Goal: Information Seeking & Learning: Learn about a topic

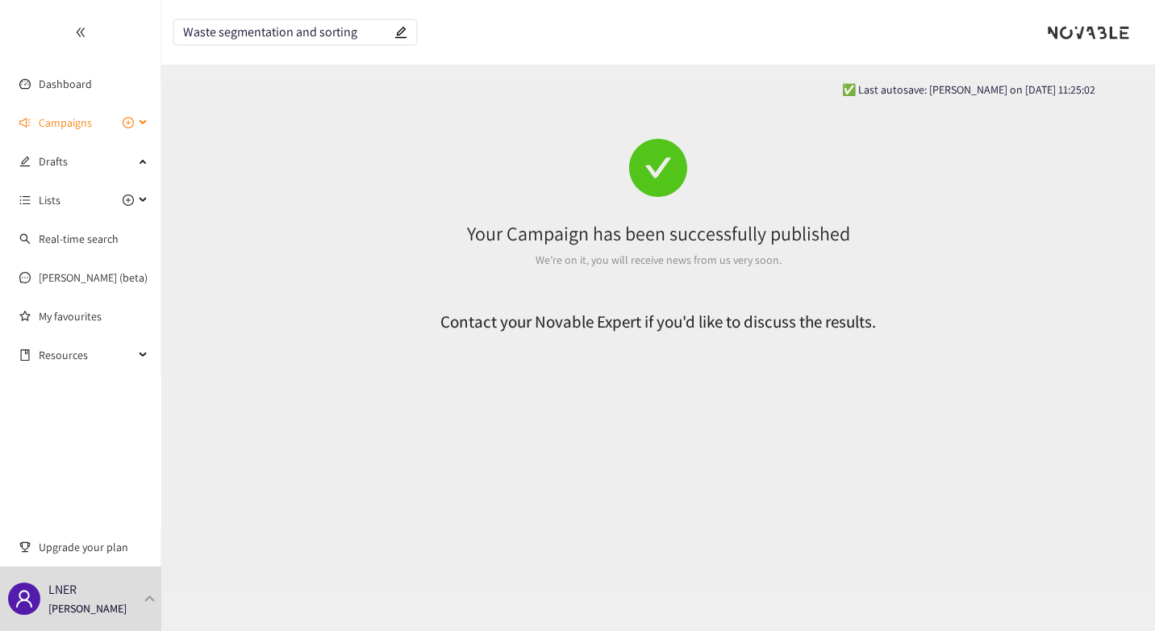
click at [69, 118] on span "Campaigns" at bounding box center [65, 122] width 53 height 32
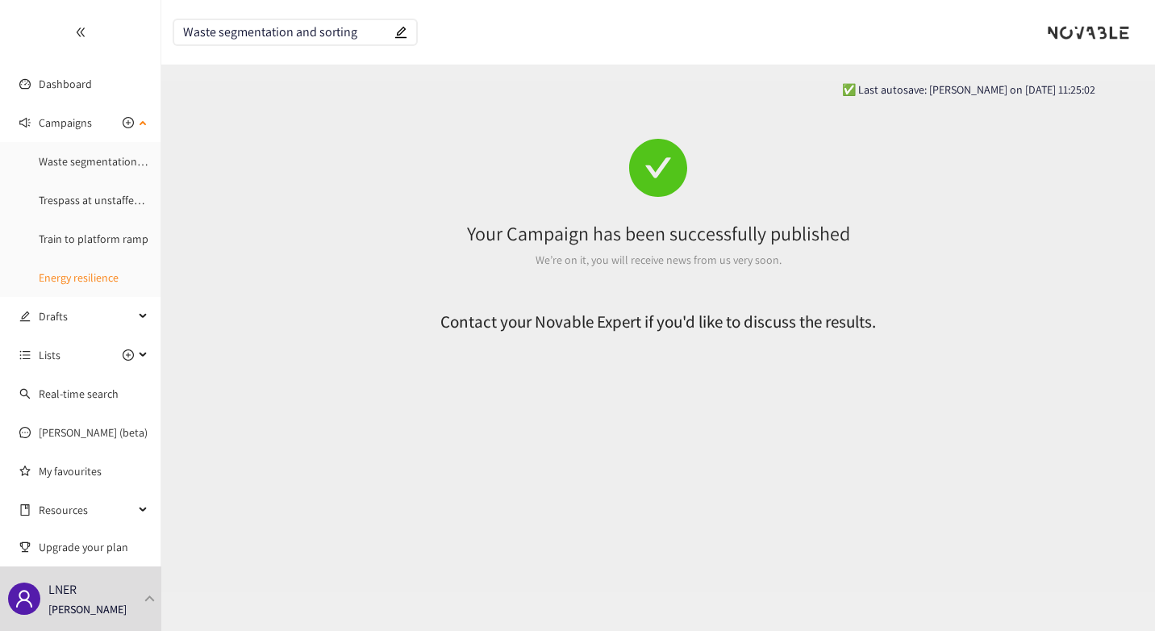
click at [69, 282] on link "Energy resilience" at bounding box center [79, 277] width 80 height 15
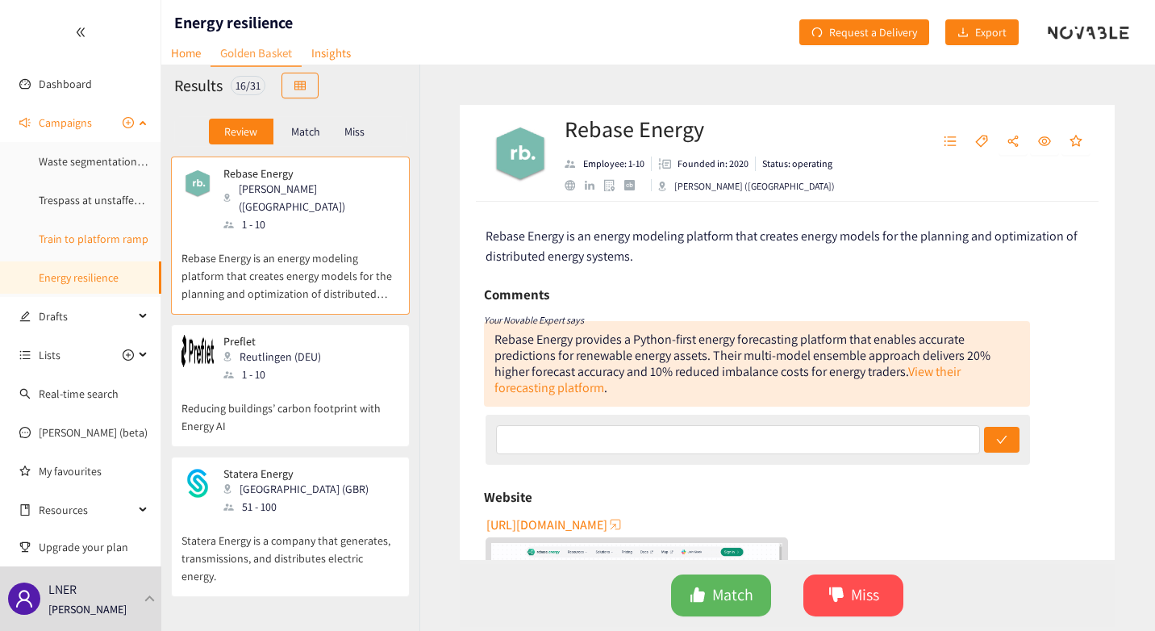
click at [79, 233] on link "Train to platform ramp" at bounding box center [94, 238] width 110 height 15
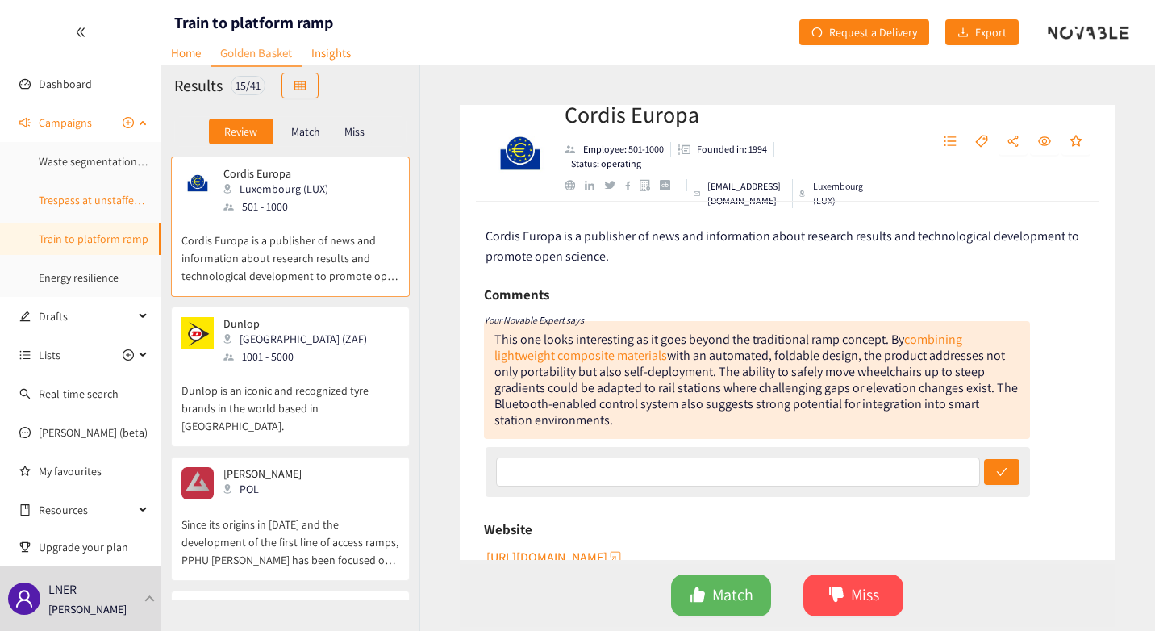
click at [82, 197] on link "Trespass at unstaffed stations" at bounding box center [110, 200] width 143 height 15
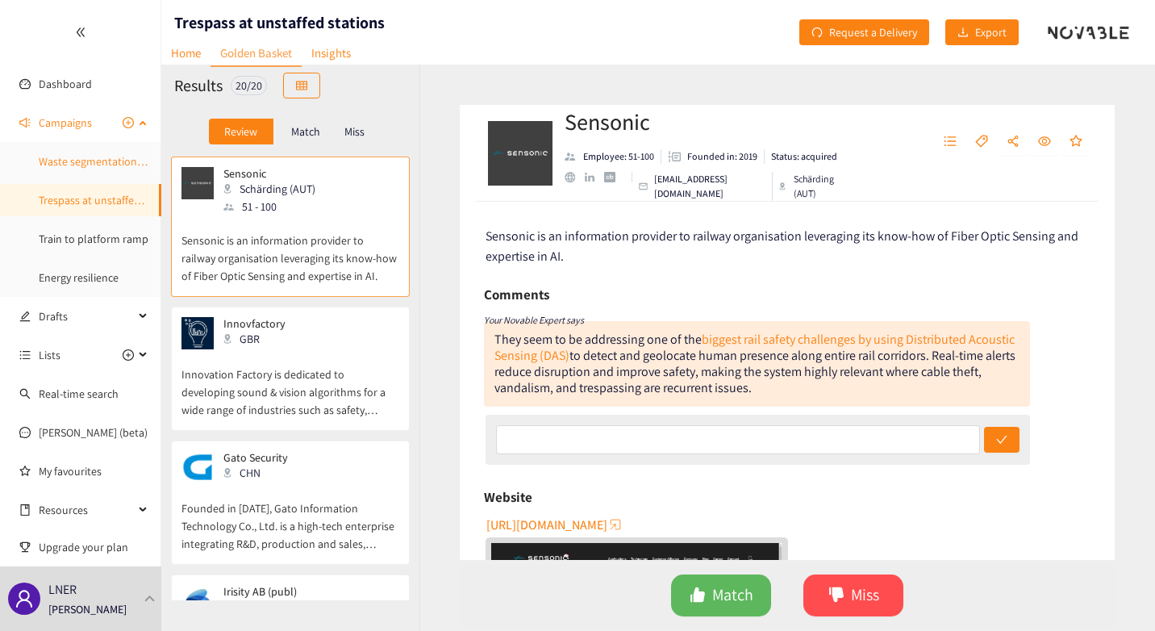
click at [67, 156] on link "Waste segmentation and sorting" at bounding box center [117, 161] width 156 height 15
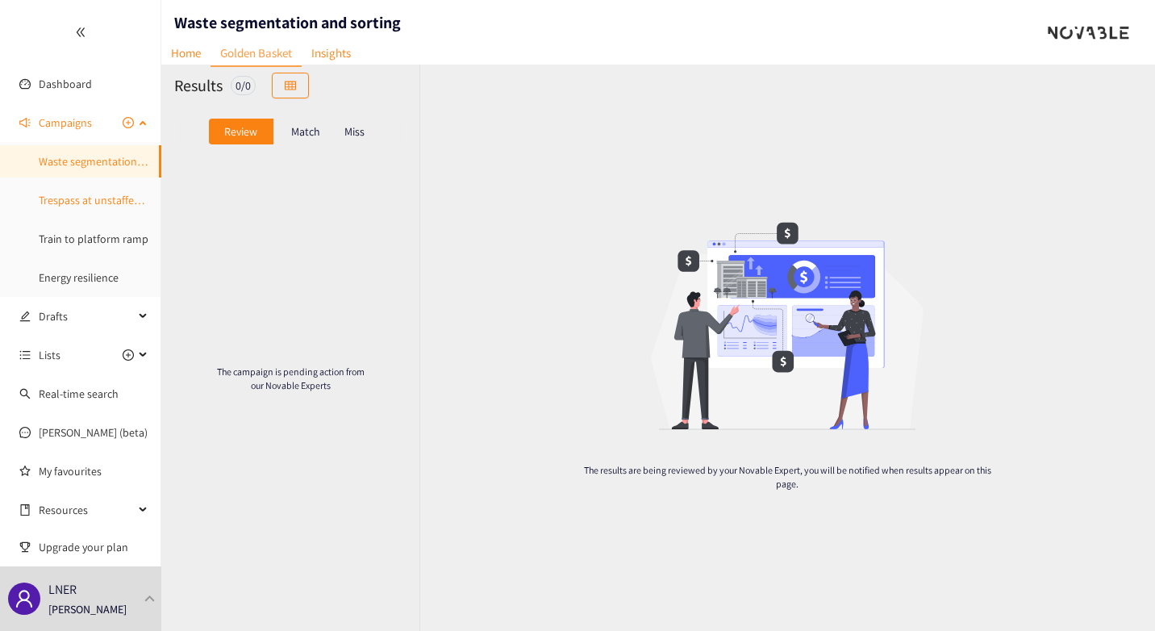
click at [57, 198] on link "Trespass at unstaffed stations" at bounding box center [110, 200] width 143 height 15
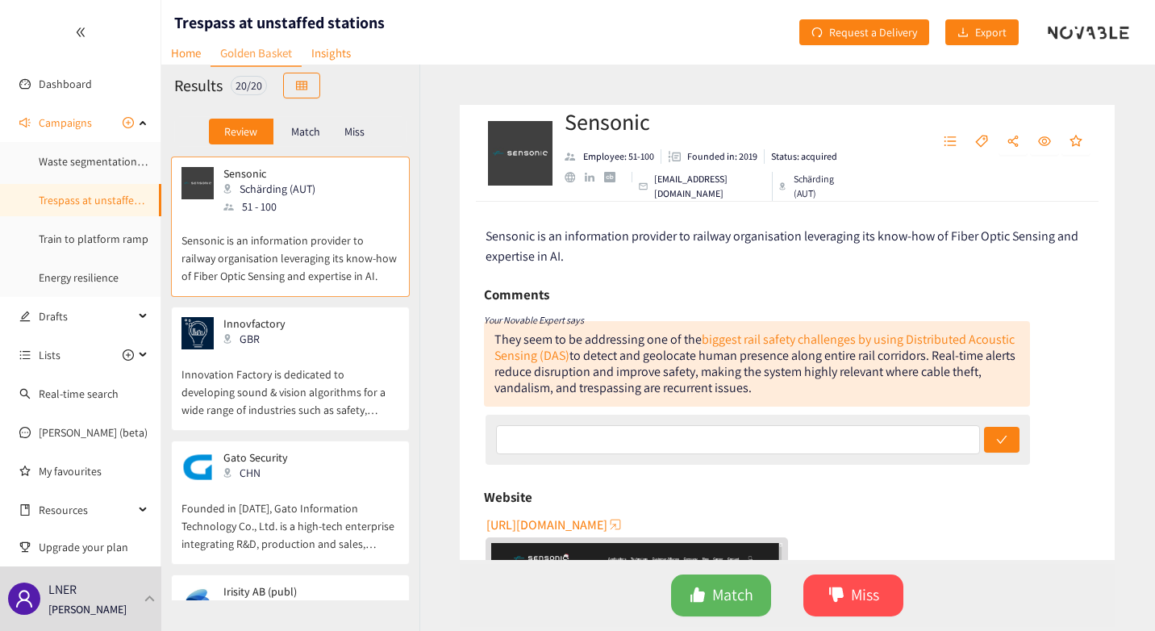
drag, startPoint x: 1105, startPoint y: 382, endPoint x: 554, endPoint y: 622, distance: 600.6
click at [554, 622] on div "Sensonic Employee: 51-100 Founded in: 2019 Status: acquired [EMAIL_ADDRESS][DOM…" at bounding box center [786, 348] width 735 height 566
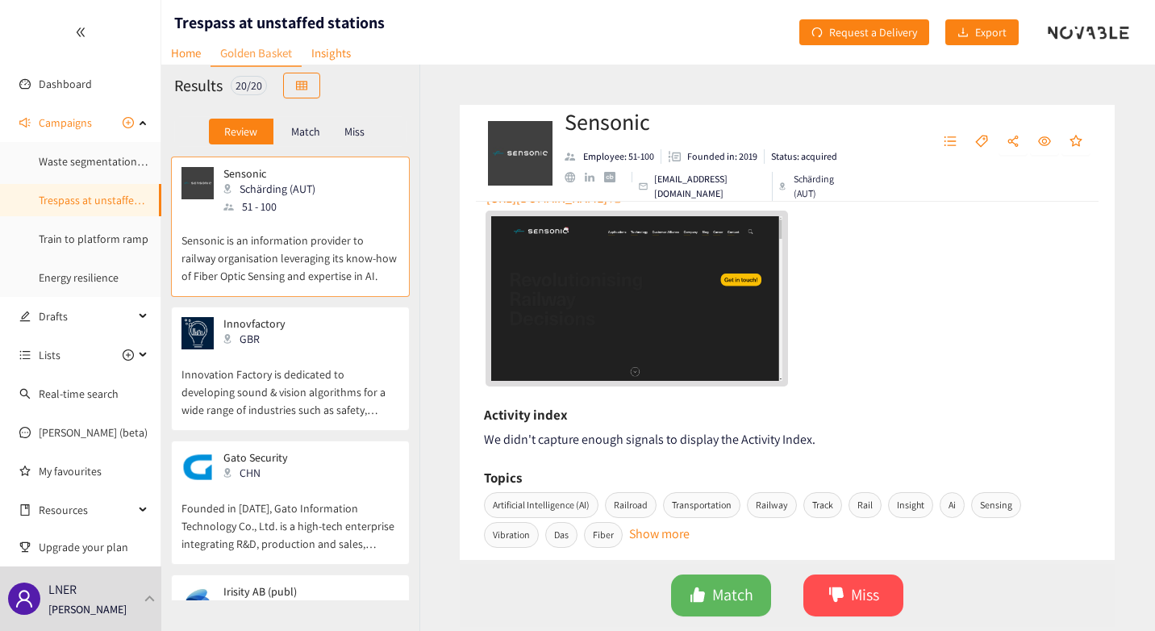
click at [847, 364] on div "[URL][DOMAIN_NAME]" at bounding box center [788, 285] width 606 height 201
